Goal: Information Seeking & Learning: Learn about a topic

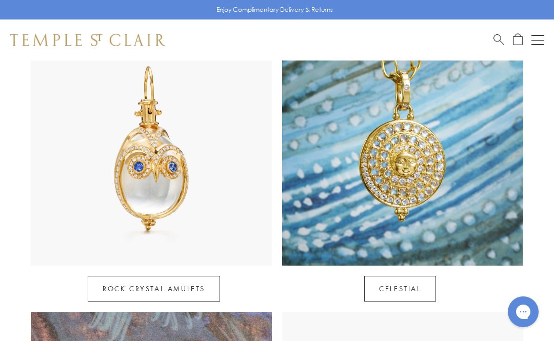
scroll to position [527, 0]
click at [423, 276] on link "Celestial" at bounding box center [399, 289] width 71 height 26
click at [424, 276] on link "Celestial" at bounding box center [399, 289] width 71 height 26
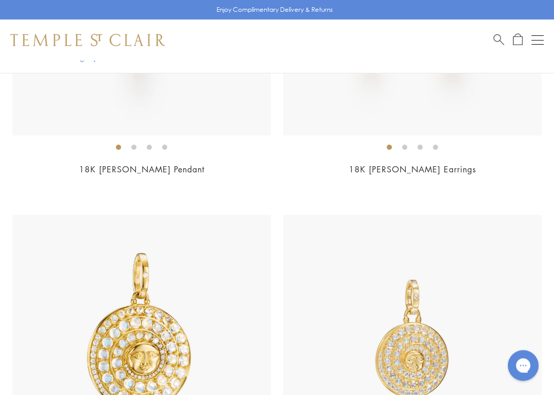
scroll to position [421, 0]
click at [435, 134] on img at bounding box center [412, 6] width 258 height 258
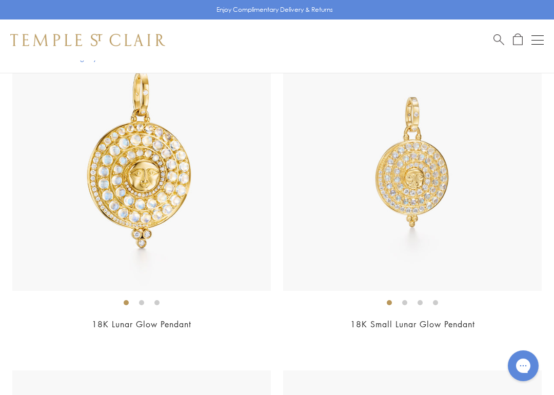
scroll to position [608, 0]
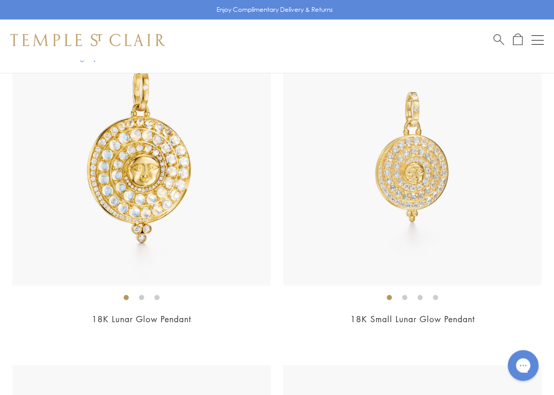
click at [466, 315] on link "18K Small Lunar Glow Pendant" at bounding box center [412, 319] width 125 height 11
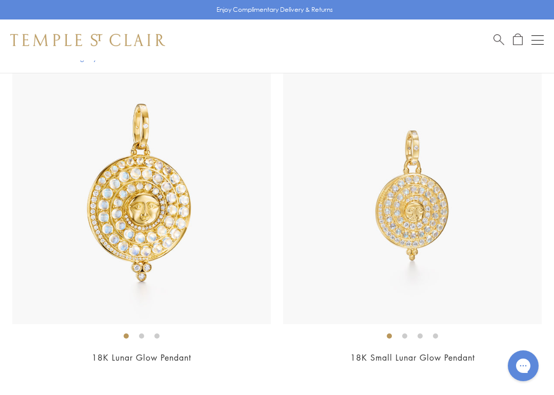
scroll to position [572, 0]
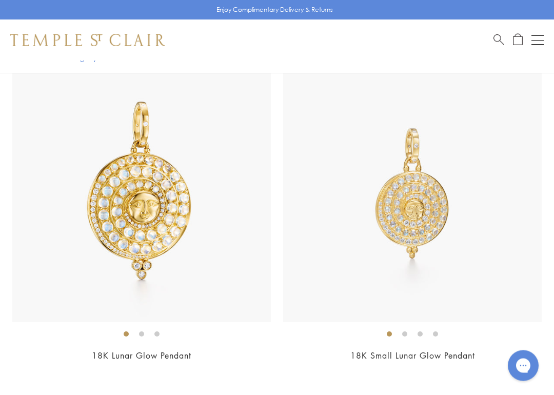
click at [431, 217] on img at bounding box center [412, 193] width 258 height 258
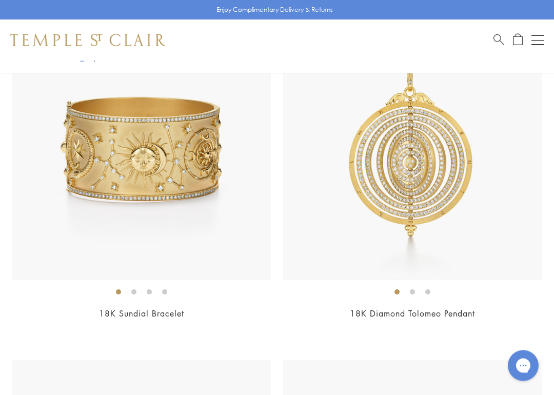
scroll to position [1290, 0]
click at [120, 189] on img at bounding box center [141, 151] width 258 height 258
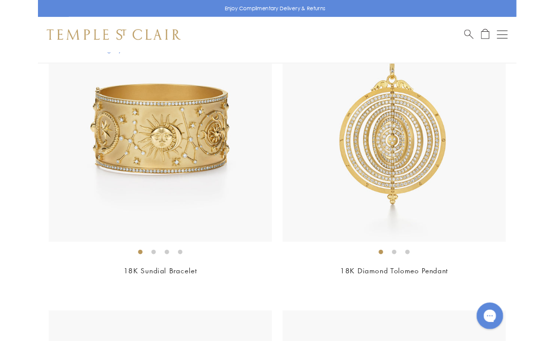
scroll to position [1277, 0]
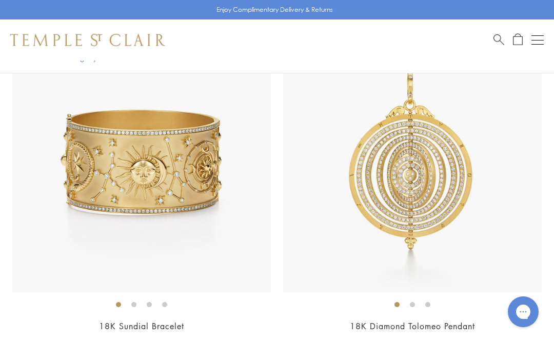
click at [454, 231] on img at bounding box center [412, 163] width 258 height 258
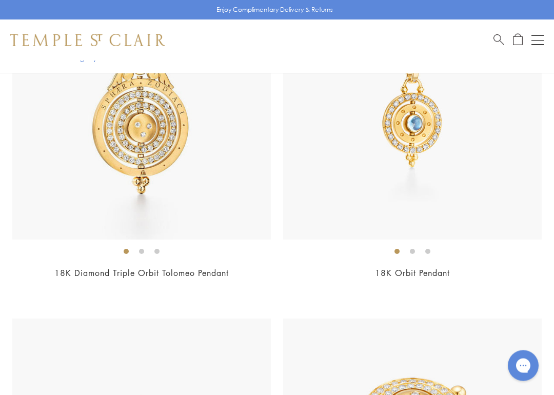
scroll to position [1668, 0]
click at [450, 269] on link "18K Orbit Pendant" at bounding box center [412, 272] width 75 height 11
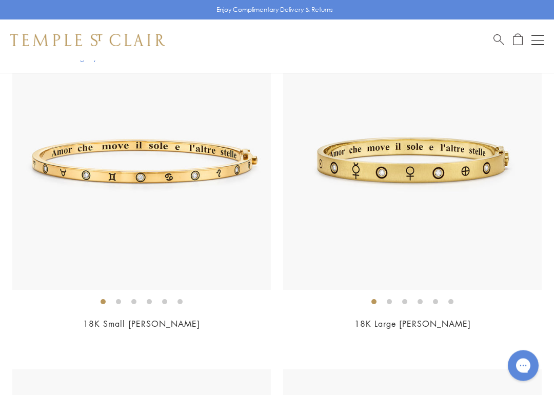
scroll to position [4659, 0]
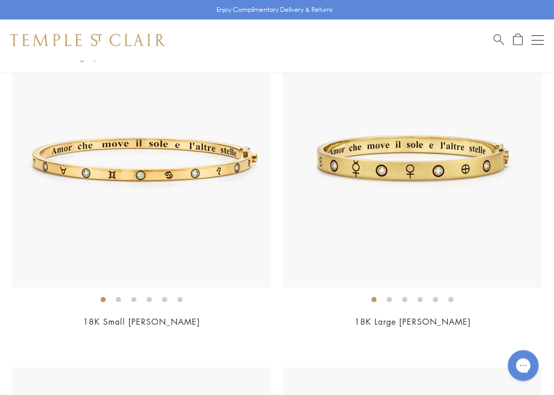
click at [126, 330] on span "$10,000" at bounding box center [141, 336] width 33 height 12
click at [79, 234] on img at bounding box center [141, 159] width 258 height 258
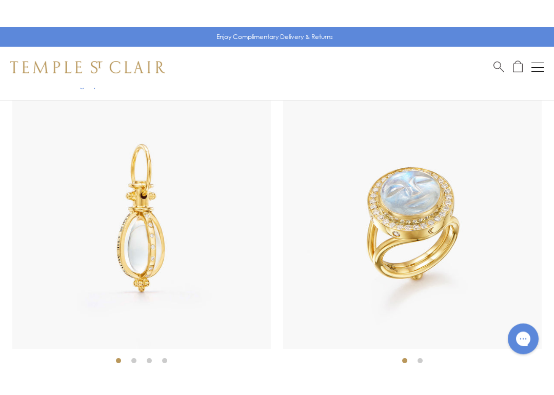
scroll to position [5640, 0]
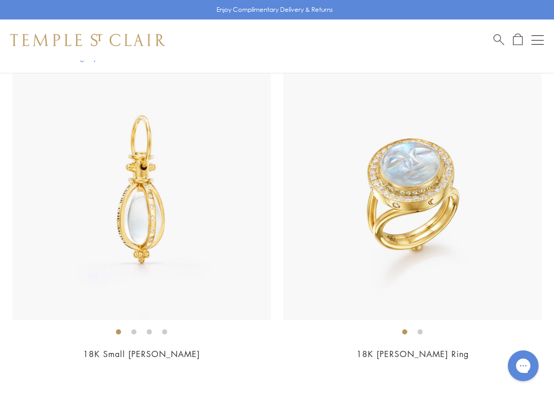
click at [448, 227] on img at bounding box center [412, 191] width 258 height 258
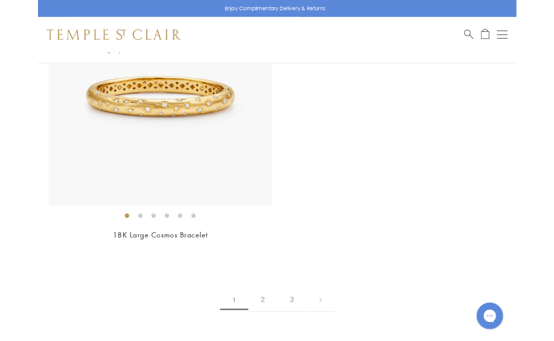
scroll to position [8686, 0]
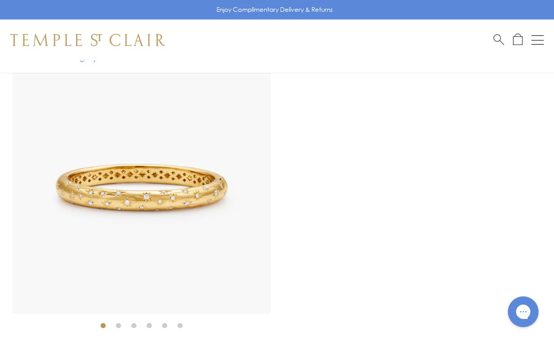
click at [84, 202] on img at bounding box center [141, 184] width 258 height 258
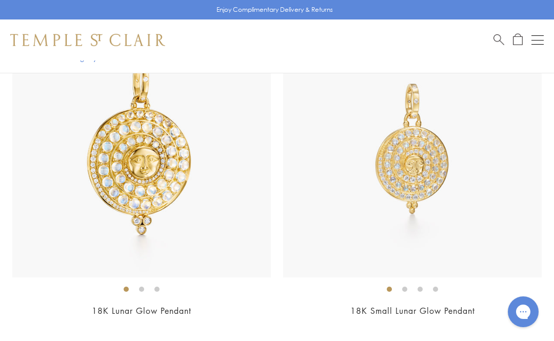
scroll to position [615, 0]
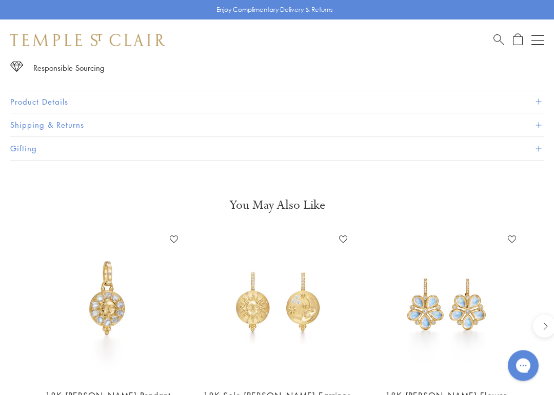
scroll to position [715, 0]
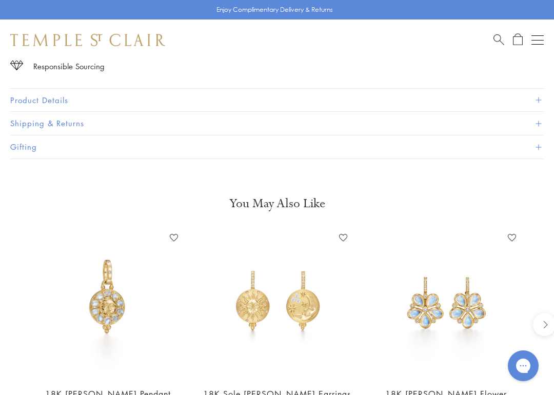
click at [32, 98] on button "Product Details" at bounding box center [276, 100] width 533 height 23
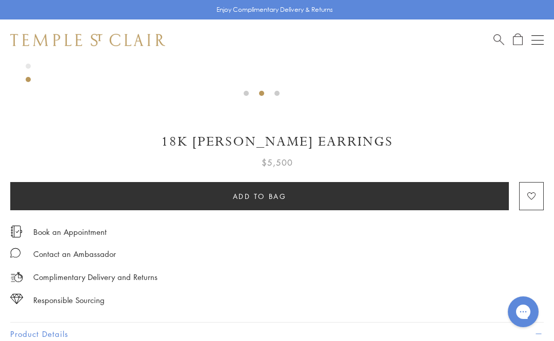
scroll to position [479, 0]
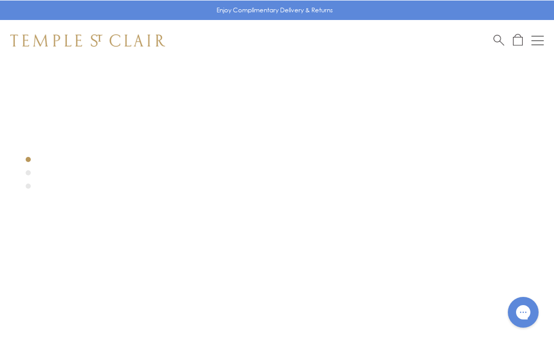
scroll to position [0, 2]
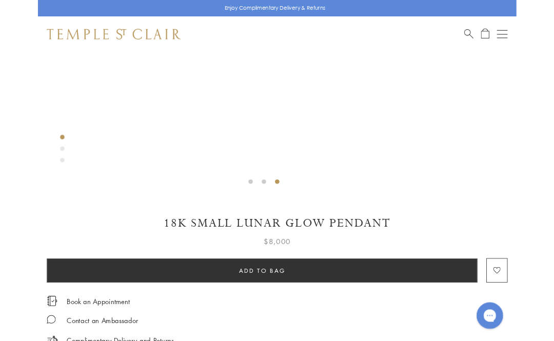
scroll to position [350, 0]
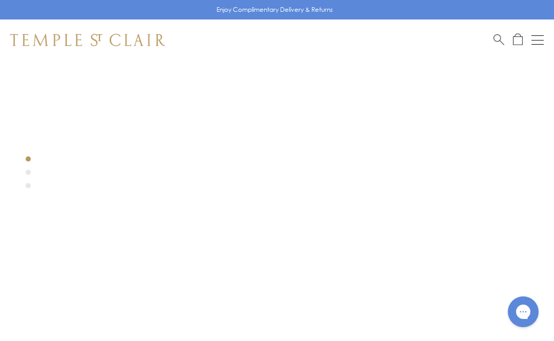
scroll to position [67, 0]
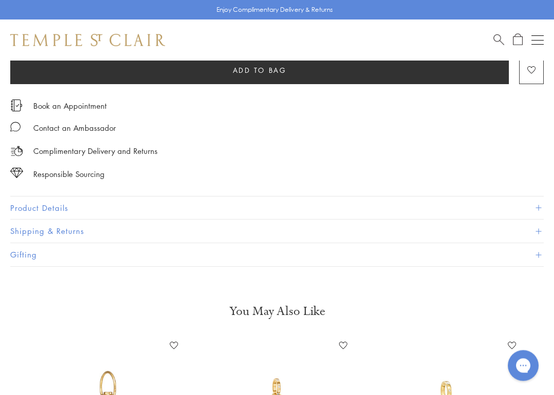
scroll to position [607, 0]
click at [34, 246] on button "Gifting" at bounding box center [276, 254] width 533 height 23
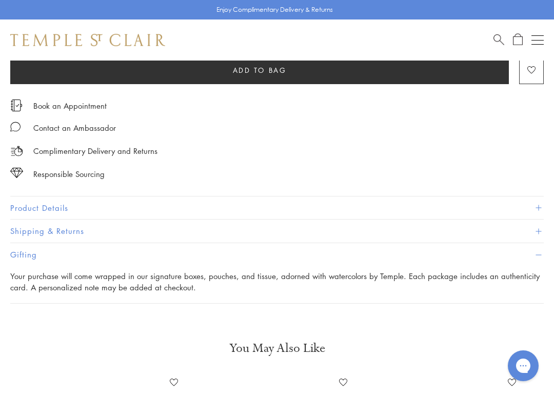
click at [32, 196] on button "Product Details" at bounding box center [276, 207] width 533 height 23
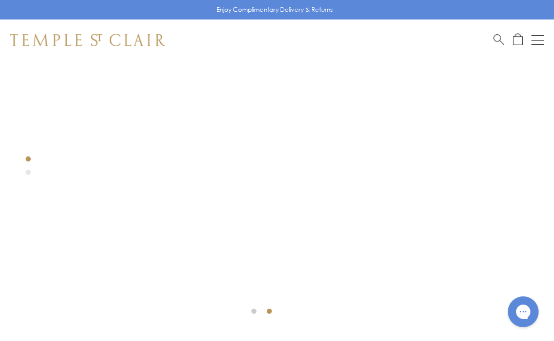
scroll to position [262, 0]
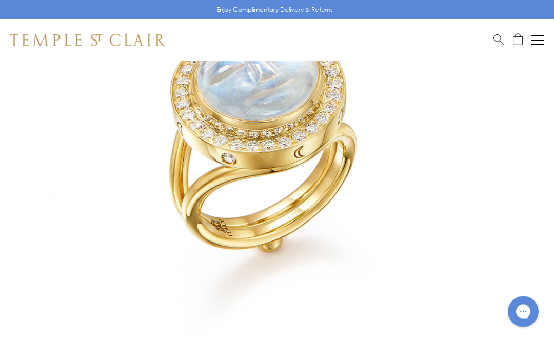
scroll to position [187, 0]
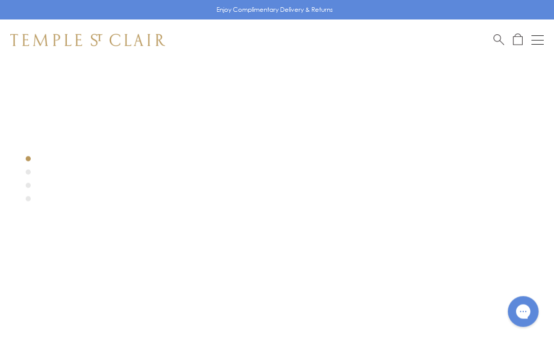
scroll to position [82, 0]
